Goal: Go to known website: Go to known website

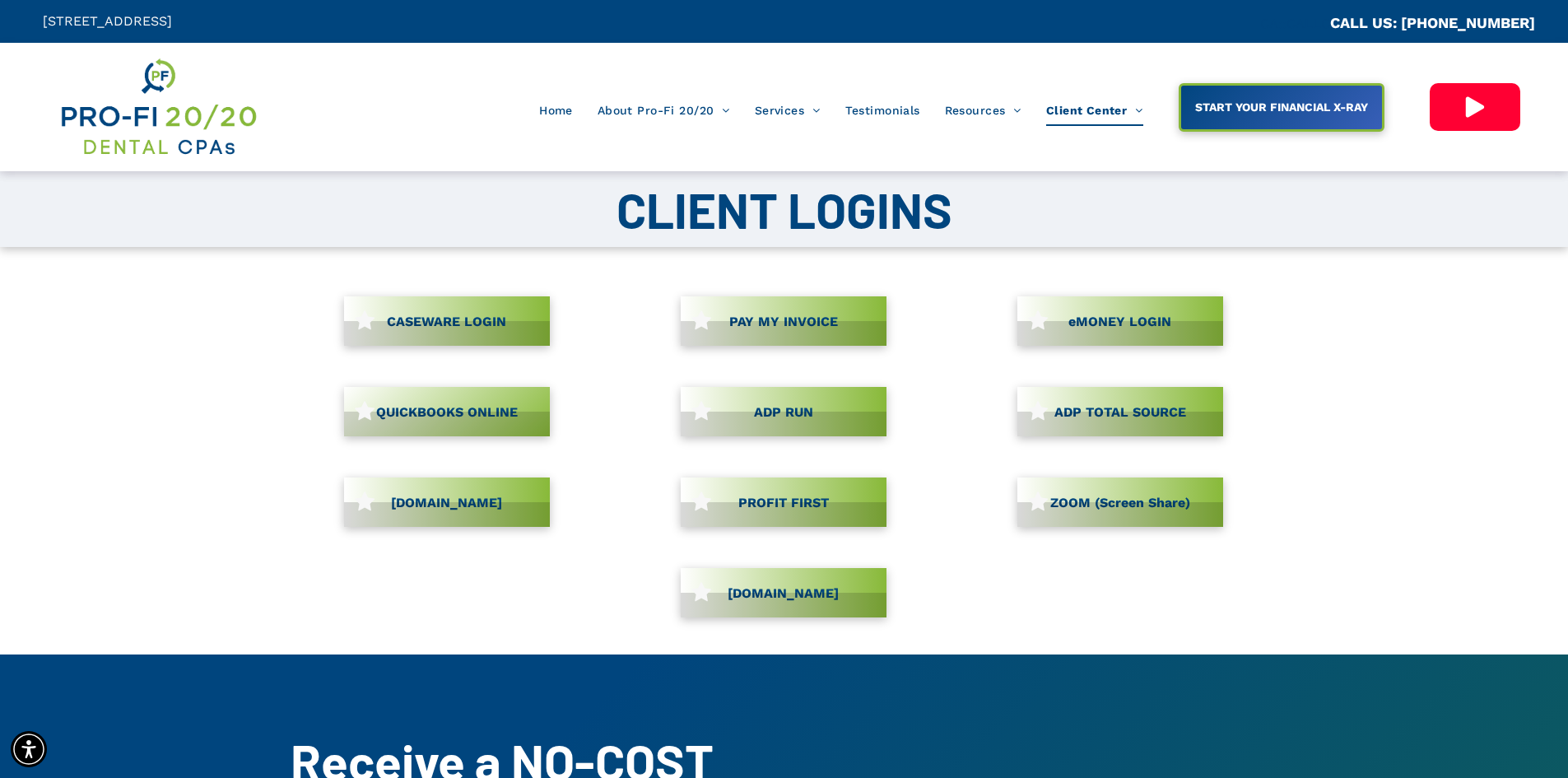
click at [463, 318] on span "CASEWARE LOGIN" at bounding box center [446, 321] width 131 height 32
click at [453, 327] on link "CASEWARE LOGIN" at bounding box center [447, 321] width 206 height 50
